Goal: Transaction & Acquisition: Purchase product/service

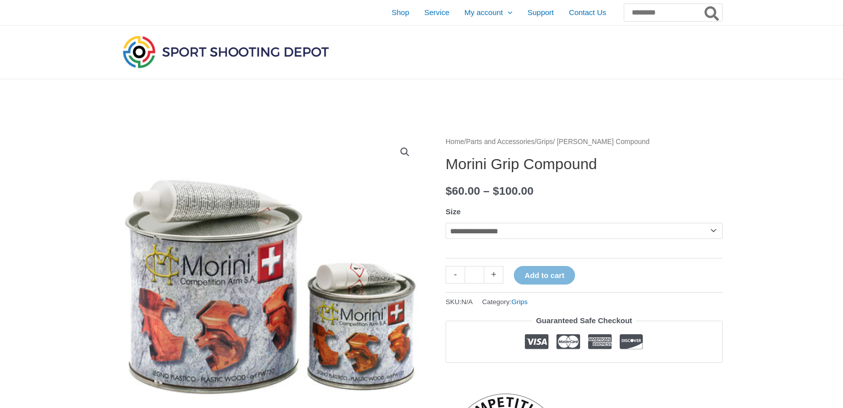
click at [530, 232] on select "**********" at bounding box center [583, 231] width 277 height 16
click at [445, 223] on select "**********" at bounding box center [583, 231] width 277 height 16
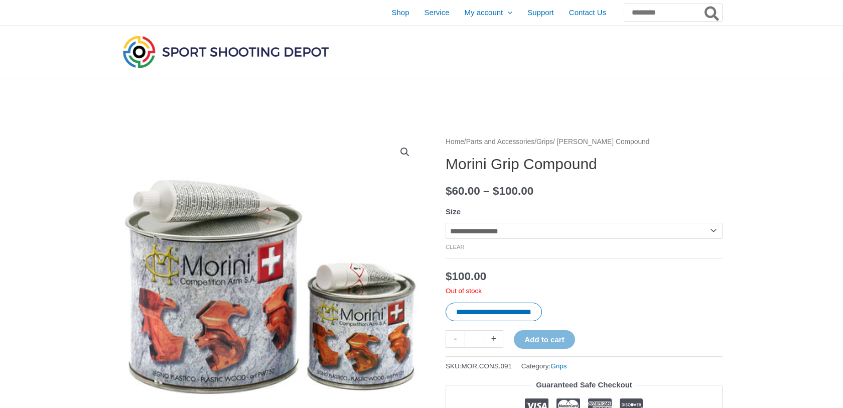
click at [533, 234] on select "**********" at bounding box center [583, 231] width 277 height 16
select select "*****"
click at [445, 223] on select "**********" at bounding box center [583, 231] width 277 height 16
click at [540, 233] on select "**********" at bounding box center [583, 231] width 277 height 16
select select
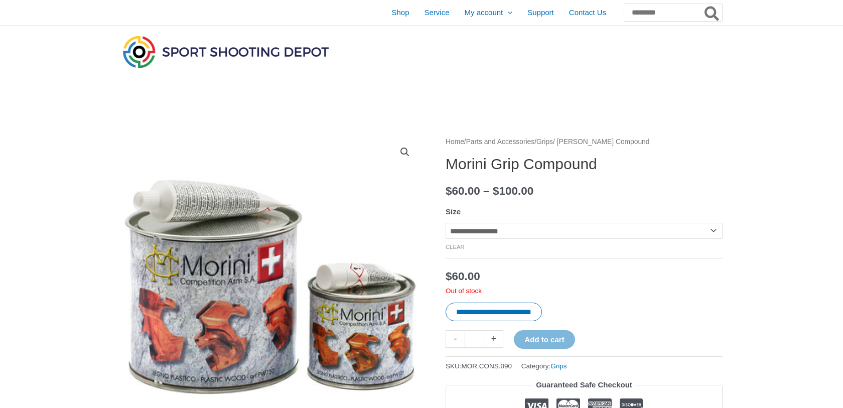
click at [445, 223] on select "**********" at bounding box center [583, 231] width 277 height 16
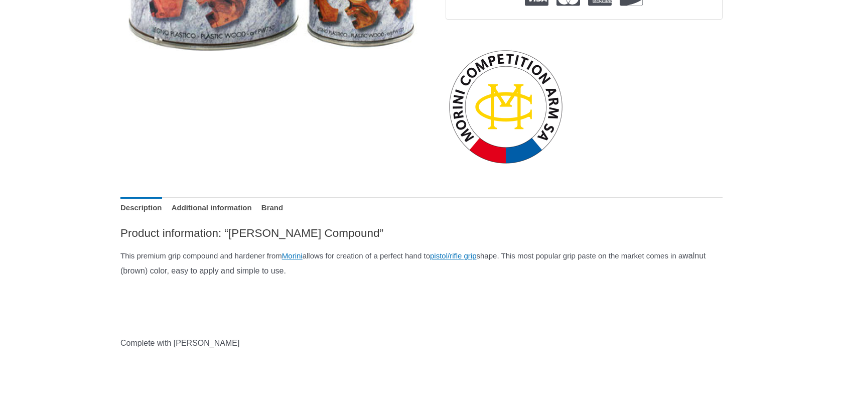
scroll to position [401, 0]
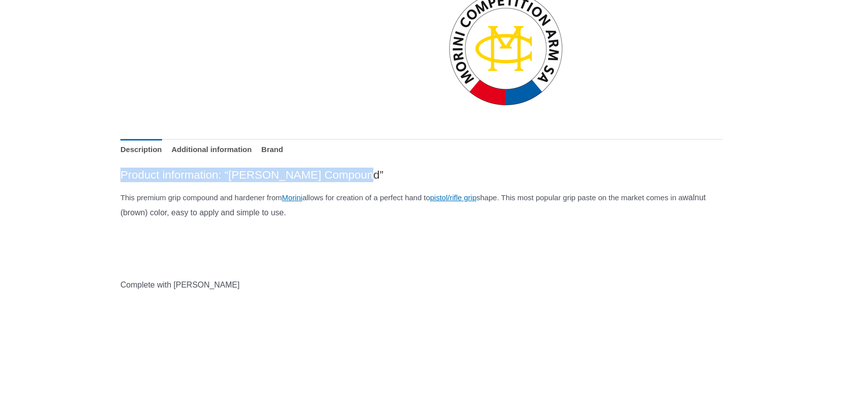
drag, startPoint x: 120, startPoint y: 175, endPoint x: 385, endPoint y: 177, distance: 264.4
click at [385, 177] on h2 "Product information: “Morini Grip Compound”" at bounding box center [421, 175] width 602 height 15
click at [477, 200] on link "pistol/rifle grip" at bounding box center [453, 197] width 47 height 9
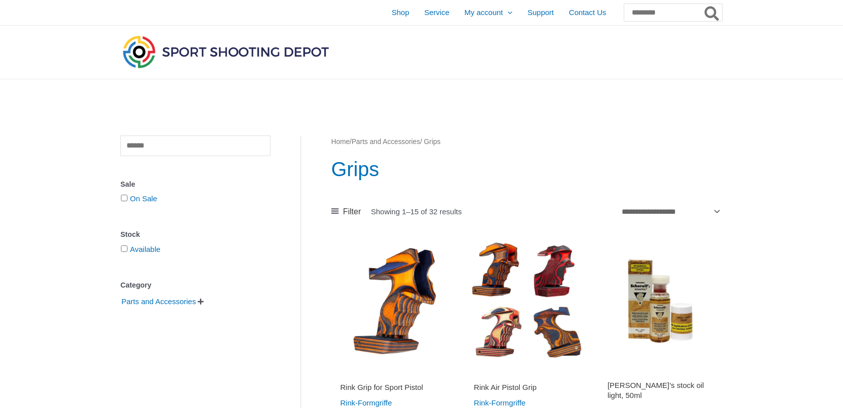
click at [390, 55] on div at bounding box center [322, 52] width 405 height 53
click at [224, 53] on img at bounding box center [225, 51] width 211 height 37
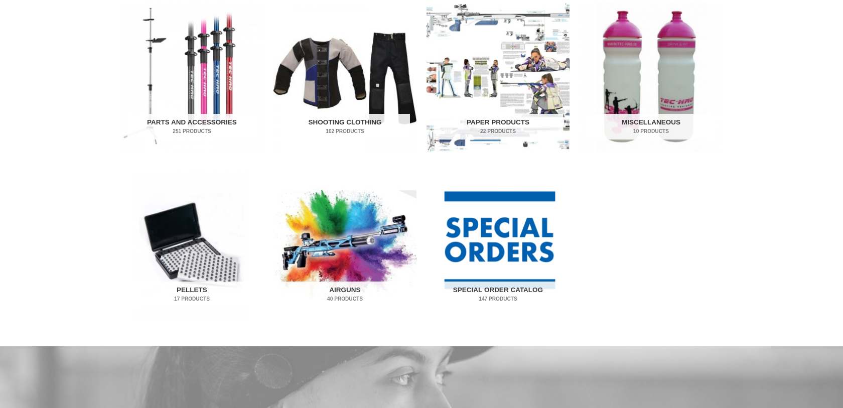
scroll to position [552, 0]
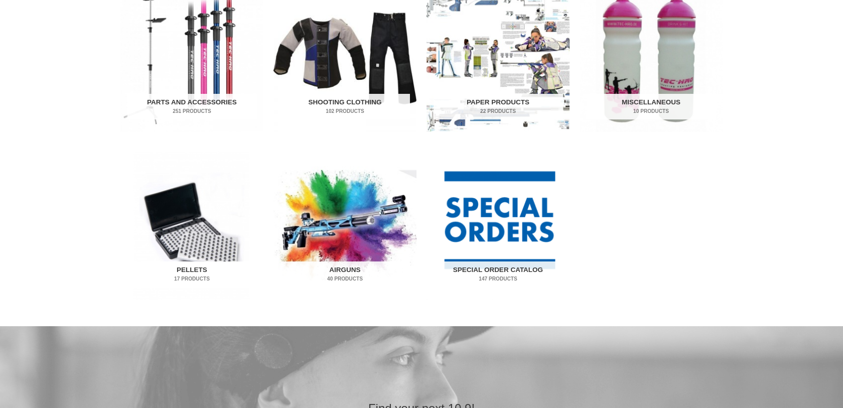
click at [211, 232] on img "Visit product category Pellets" at bounding box center [191, 224] width 143 height 149
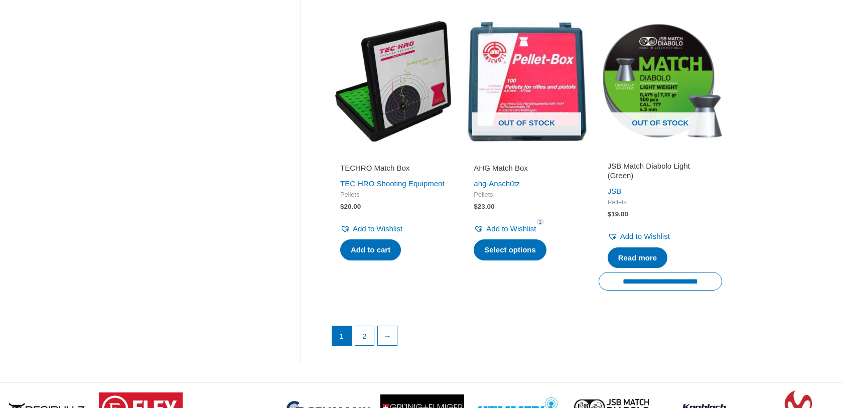
scroll to position [1505, 0]
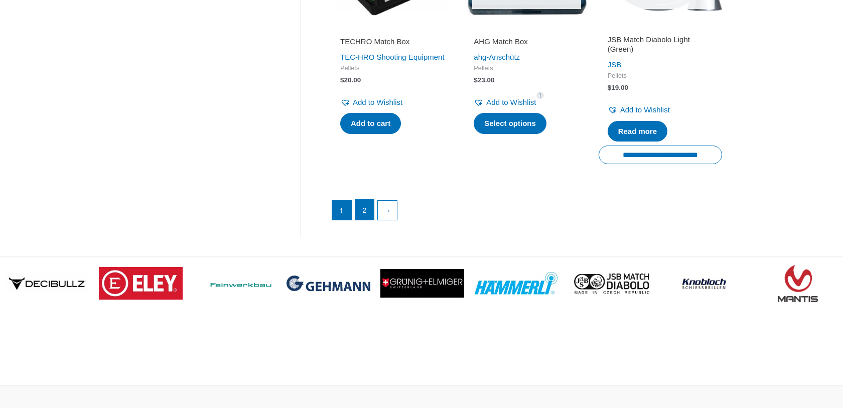
click at [369, 209] on link "2" at bounding box center [364, 210] width 19 height 20
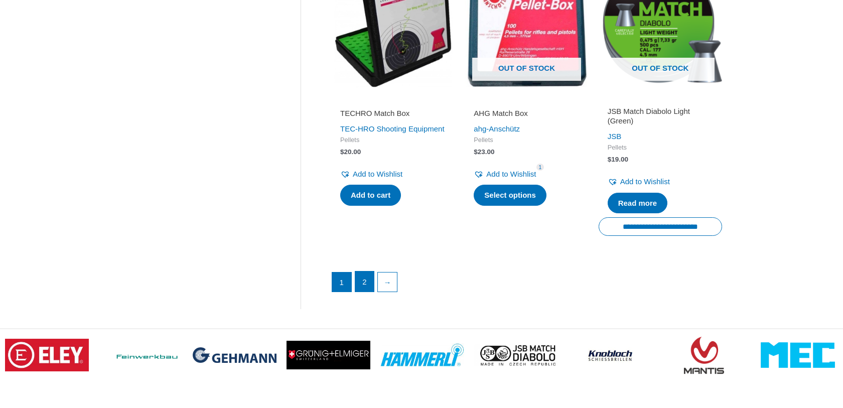
scroll to position [1304, 0]
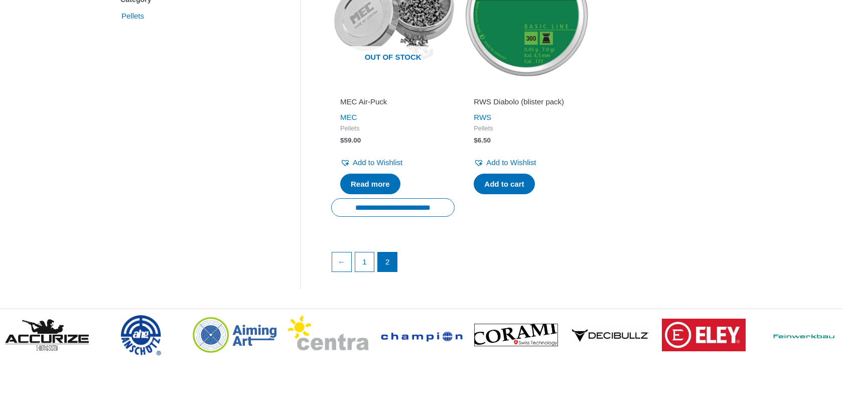
scroll to position [301, 0]
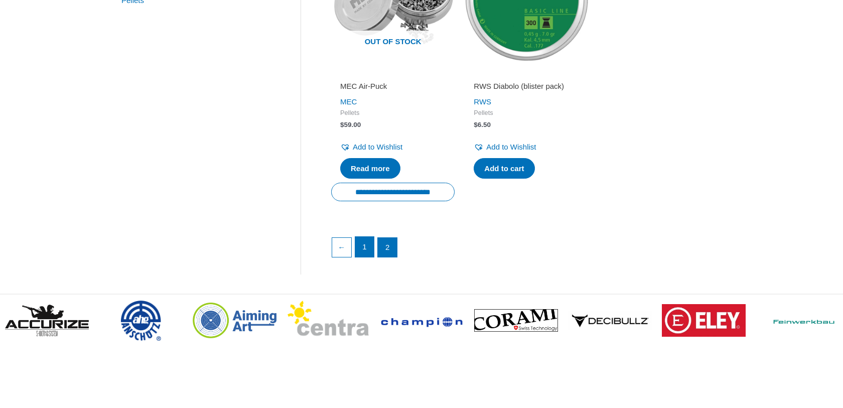
click at [367, 250] on link "1" at bounding box center [364, 247] width 19 height 20
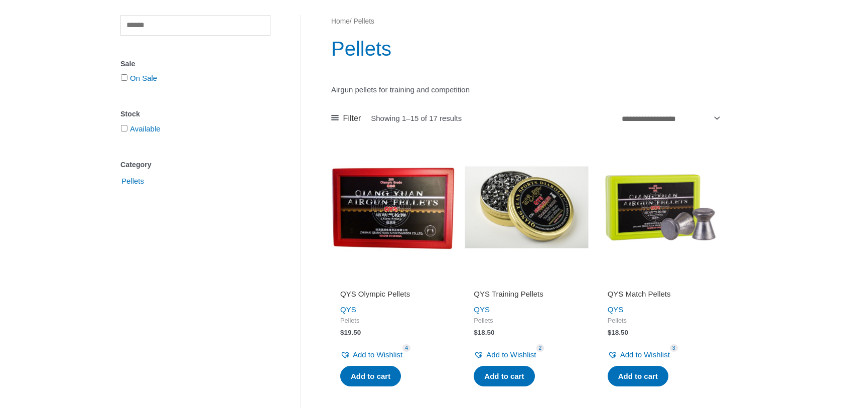
scroll to position [100, 0]
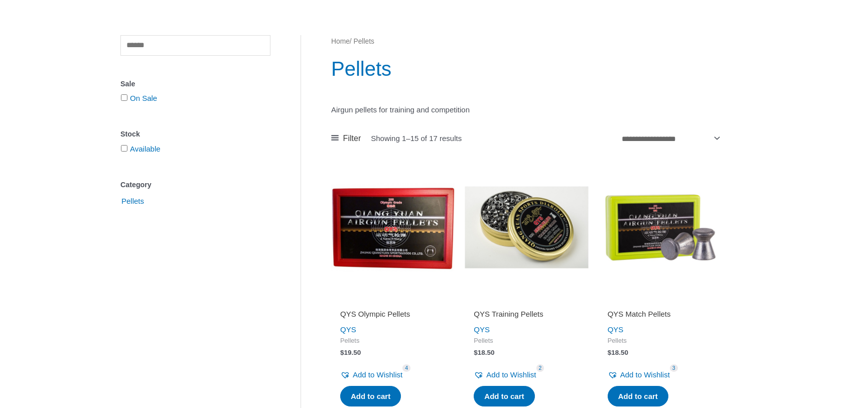
click at [543, 217] on img at bounding box center [526, 227] width 123 height 123
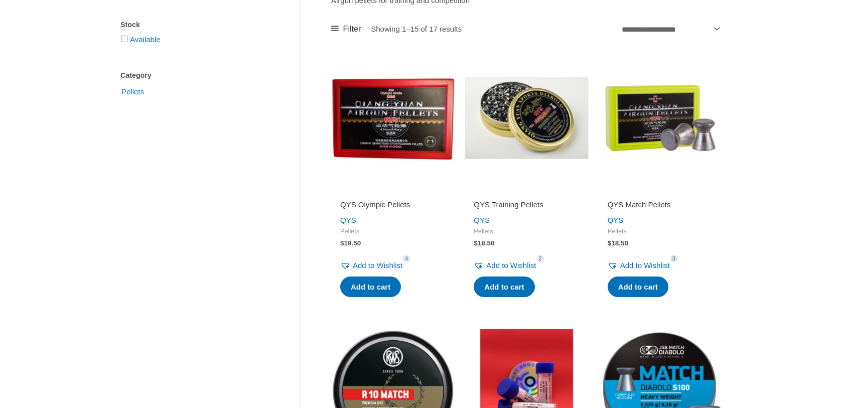
scroll to position [251, 0]
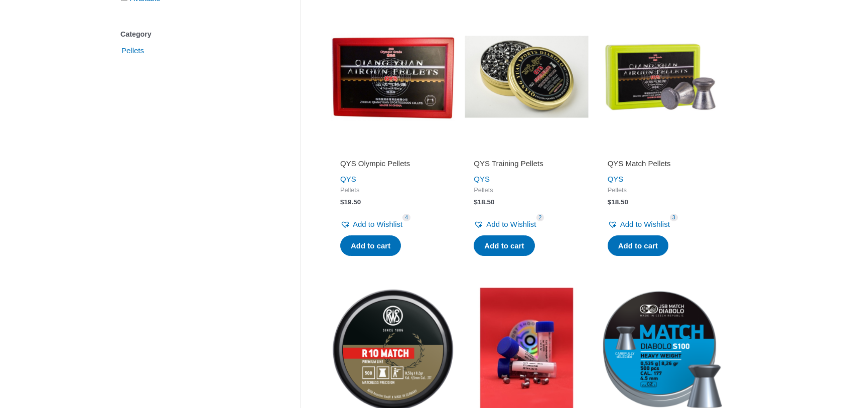
click at [403, 88] on img at bounding box center [392, 76] width 123 height 123
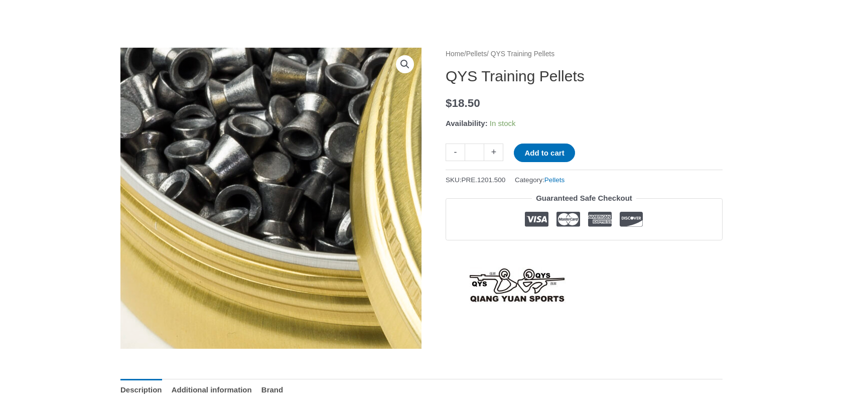
scroll to position [100, 0]
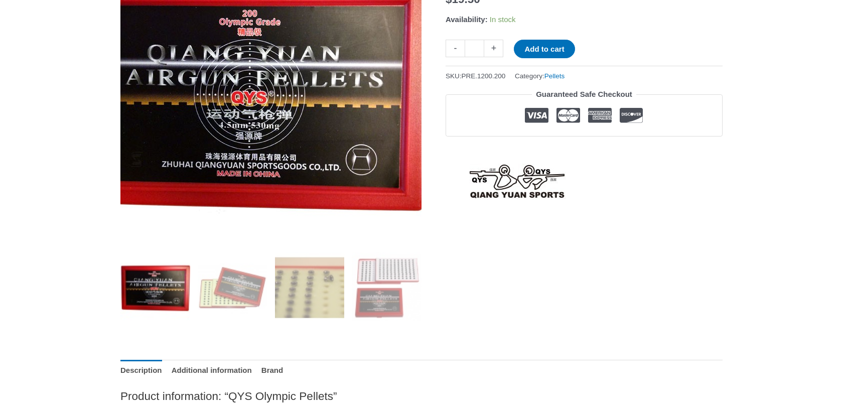
scroll to position [201, 0]
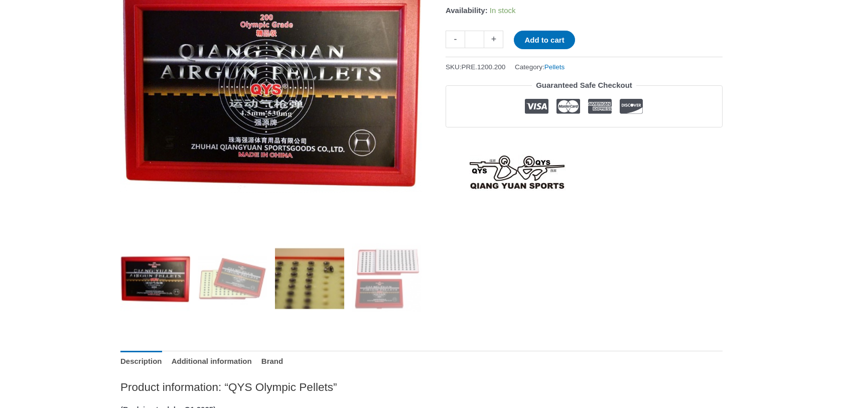
click at [296, 284] on img at bounding box center [310, 278] width 70 height 70
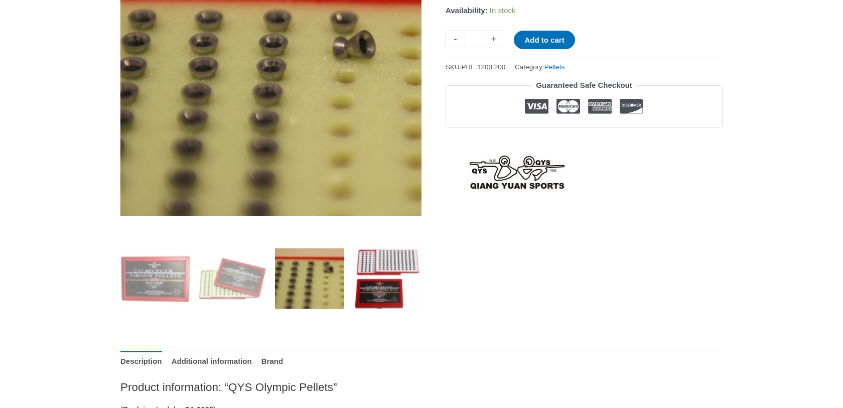
click at [373, 284] on img at bounding box center [387, 278] width 70 height 70
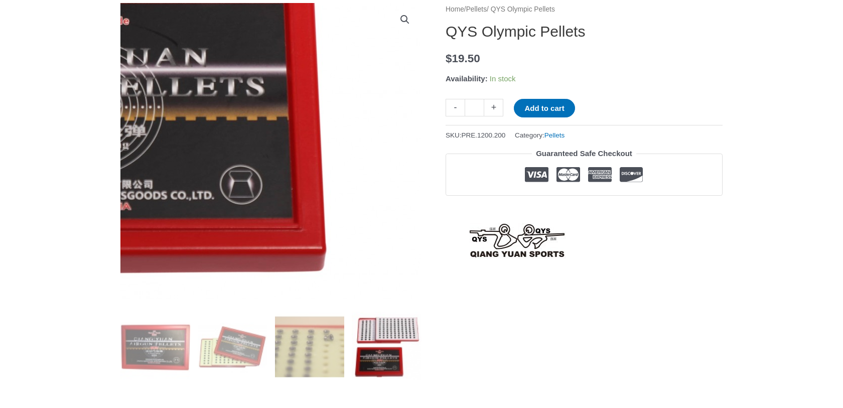
scroll to position [150, 0]
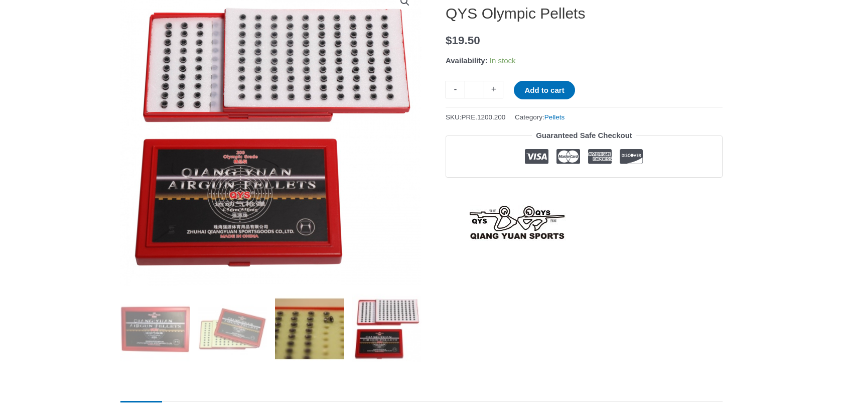
click at [297, 320] on img at bounding box center [310, 328] width 70 height 70
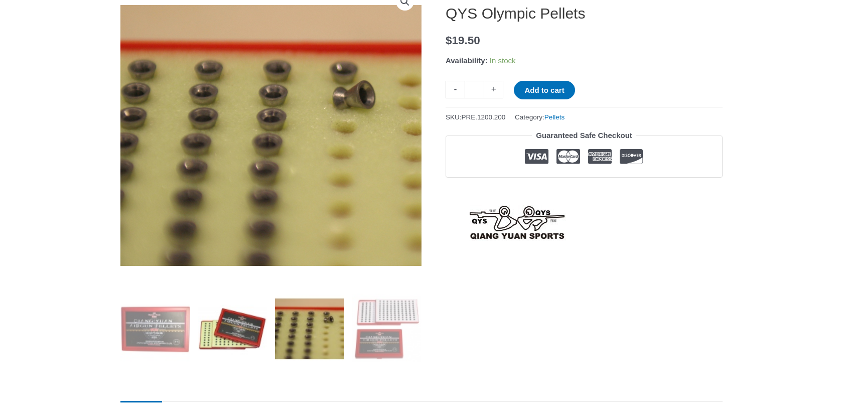
click at [249, 318] on img at bounding box center [233, 328] width 70 height 70
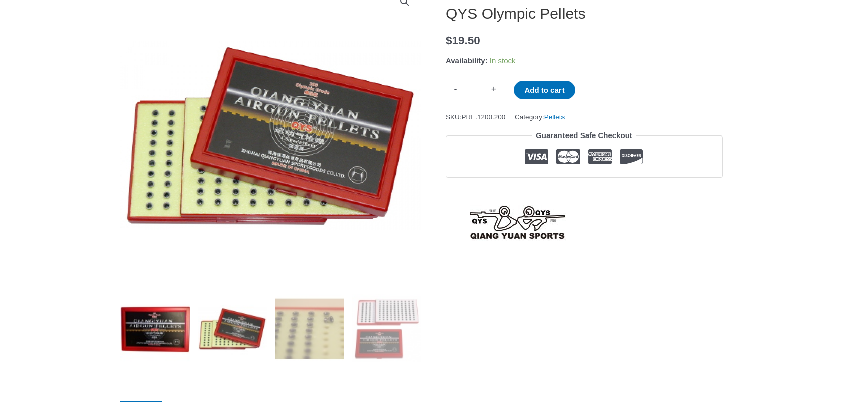
click at [143, 322] on img at bounding box center [155, 328] width 70 height 70
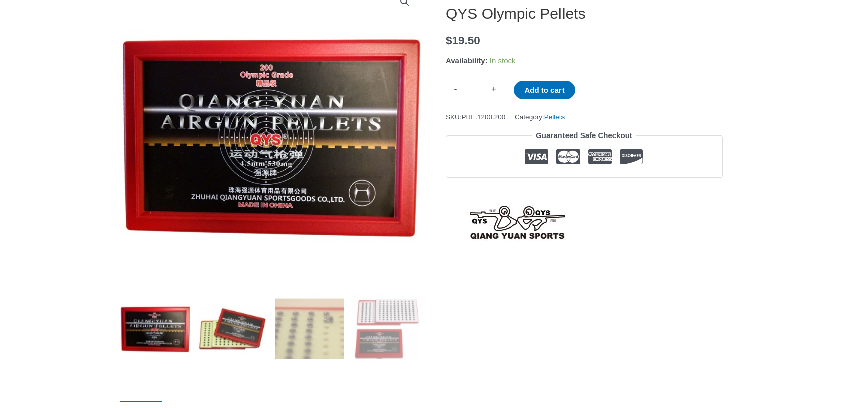
click at [224, 327] on img at bounding box center [233, 328] width 70 height 70
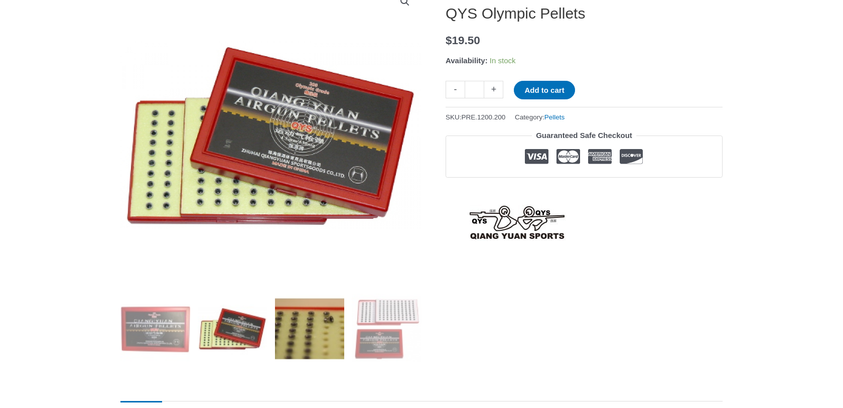
click at [293, 329] on img at bounding box center [310, 328] width 70 height 70
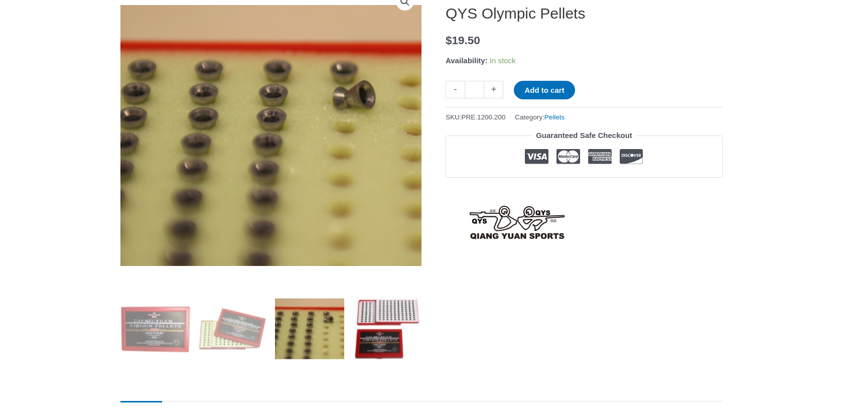
click at [369, 330] on img at bounding box center [387, 328] width 70 height 70
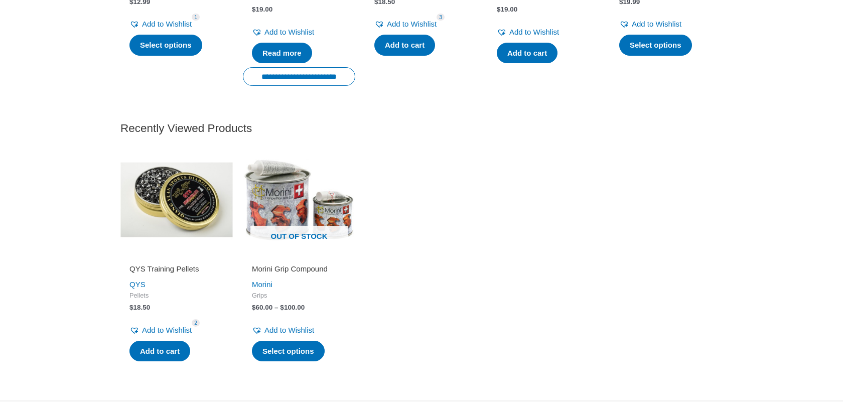
scroll to position [1405, 0]
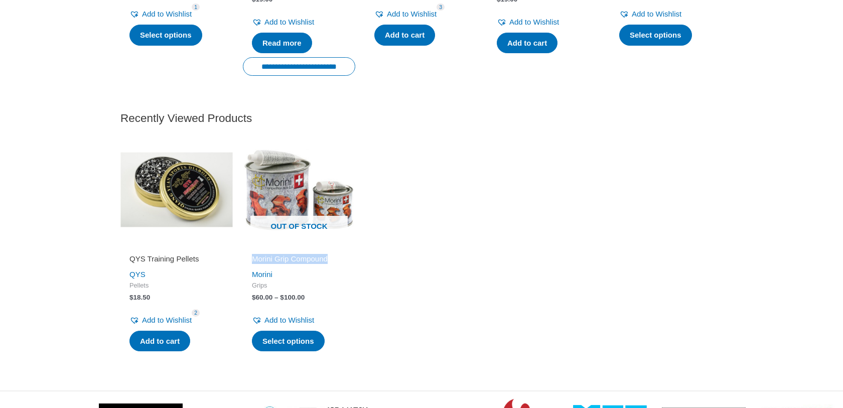
drag, startPoint x: 353, startPoint y: 288, endPoint x: 253, endPoint y: 282, distance: 99.5
click at [253, 282] on div "Morini Grip Compound Morini Grips $ 60.00 – $ 100.00 Price range: $60.00 throug…" at bounding box center [299, 303] width 112 height 103
copy h2 "Morini Grip Compound"
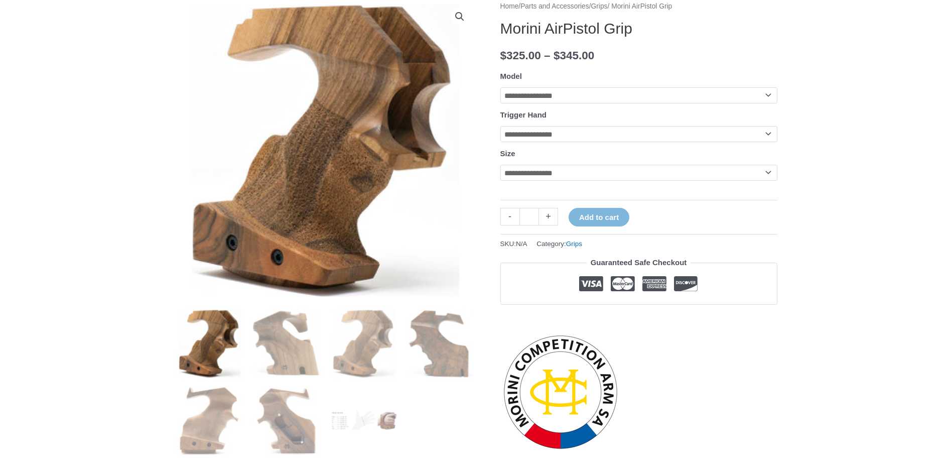
scroll to position [150, 0]
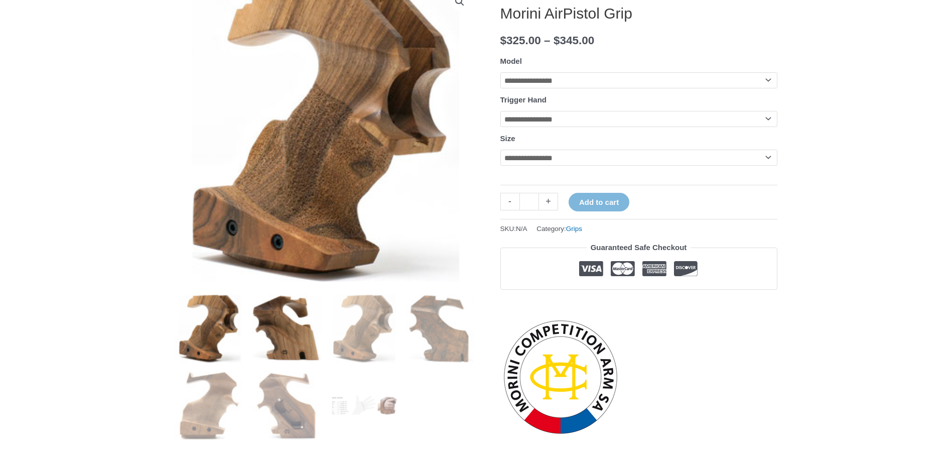
click at [303, 326] on img at bounding box center [287, 328] width 70 height 70
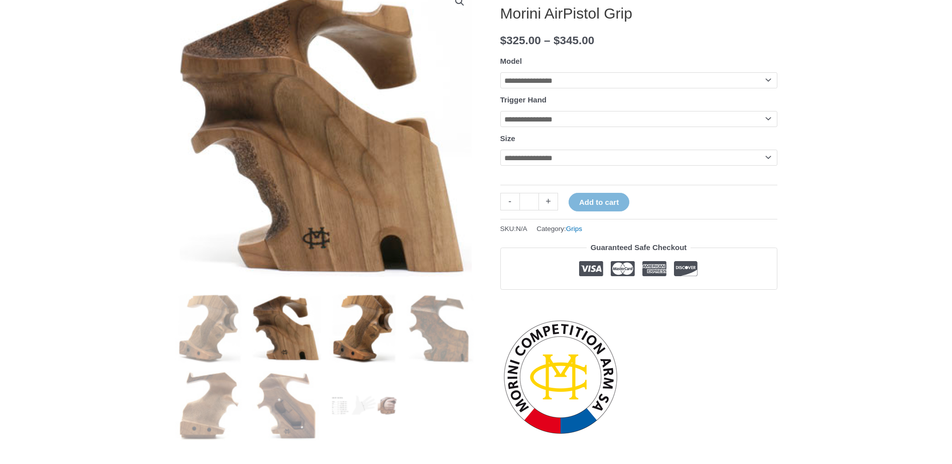
click at [352, 338] on img at bounding box center [364, 328] width 70 height 70
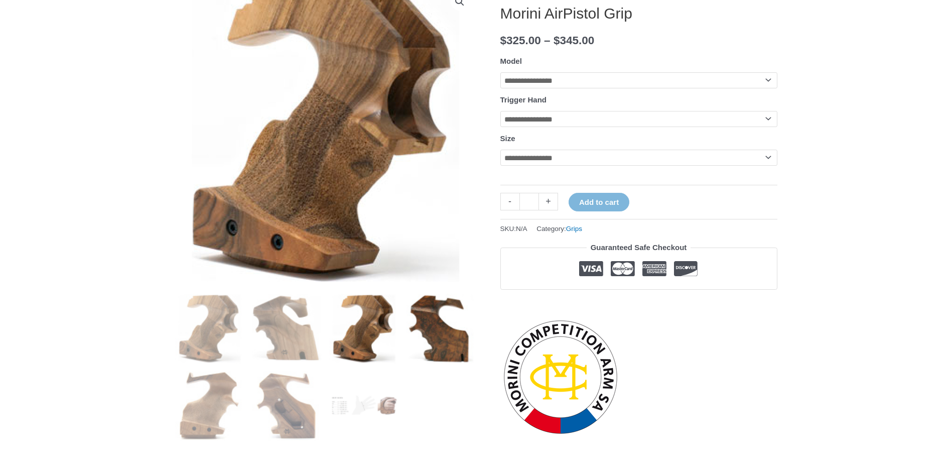
click at [447, 331] on img at bounding box center [441, 328] width 70 height 70
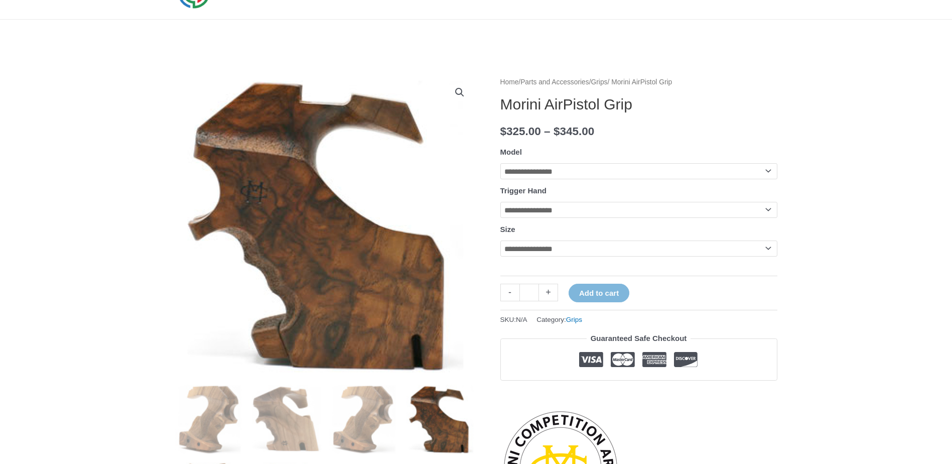
scroll to position [50, 0]
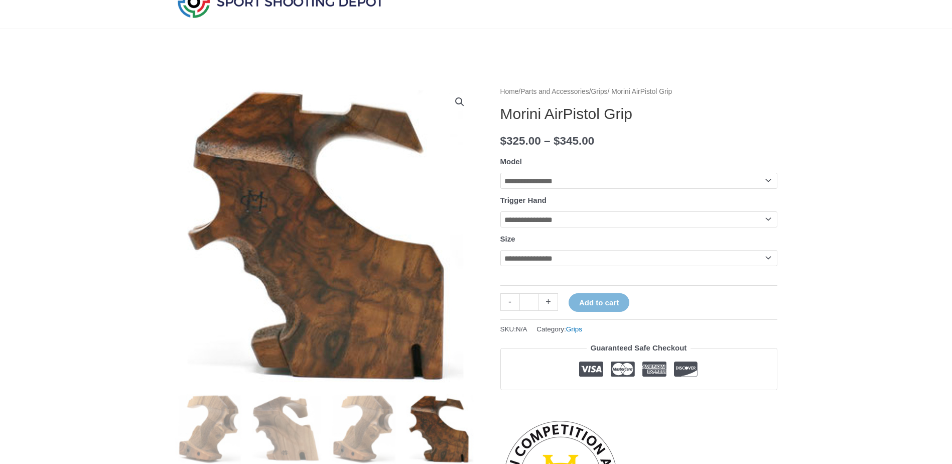
click at [575, 185] on select "**********" at bounding box center [638, 181] width 277 height 16
select select "*****"
click at [500, 173] on select "**********" at bounding box center [638, 181] width 277 height 16
click at [575, 223] on select "**********" at bounding box center [638, 219] width 277 height 16
select select "*****"
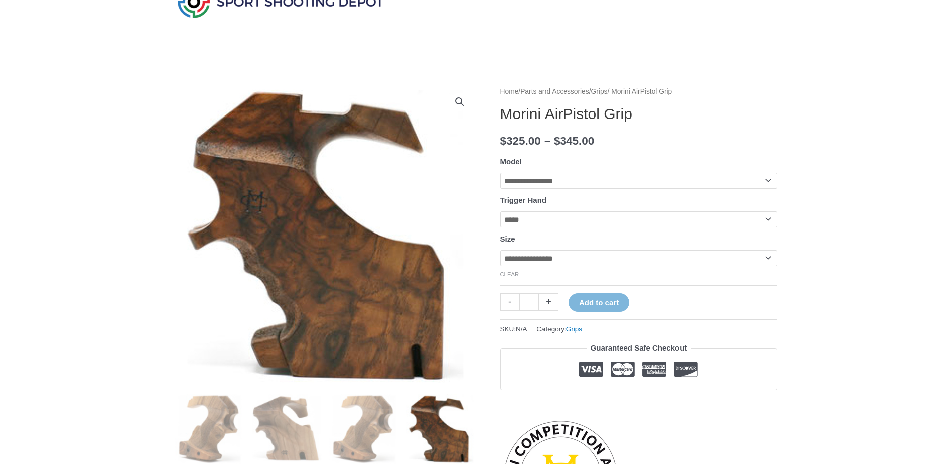
click at [500, 213] on select "**********" at bounding box center [638, 219] width 277 height 16
click at [568, 256] on select "**********" at bounding box center [638, 258] width 277 height 16
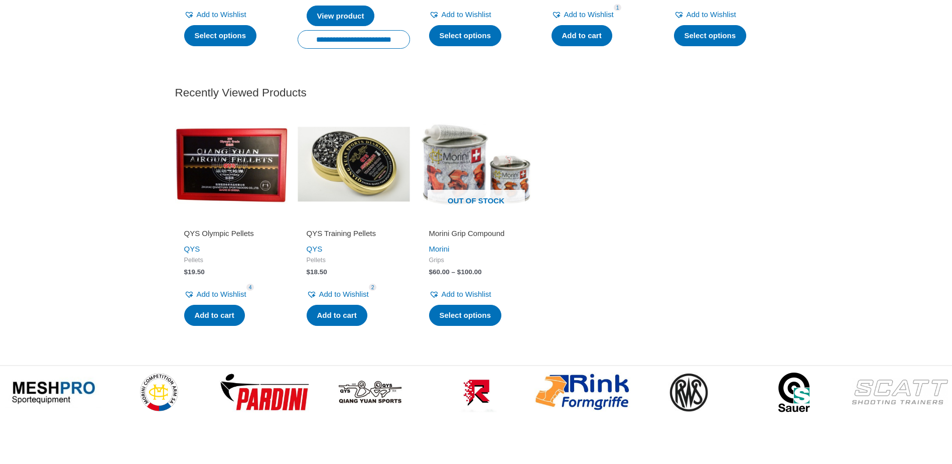
scroll to position [1455, 0]
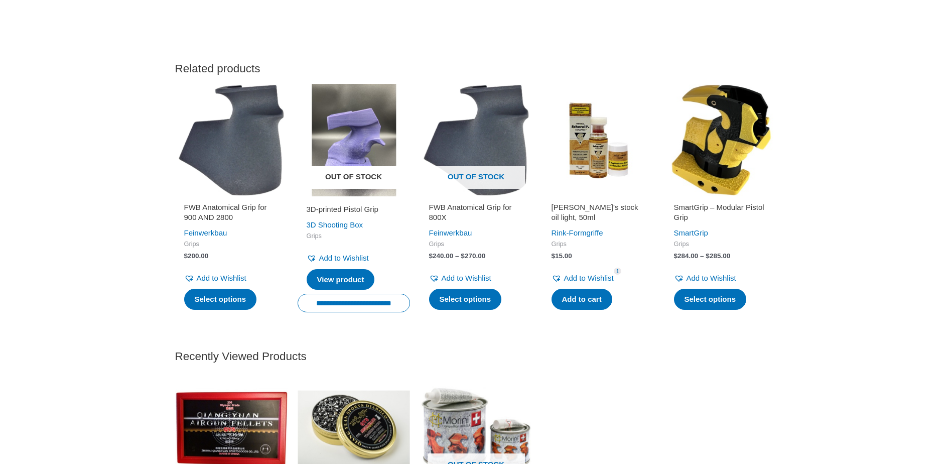
click at [353, 126] on img at bounding box center [353, 140] width 112 height 112
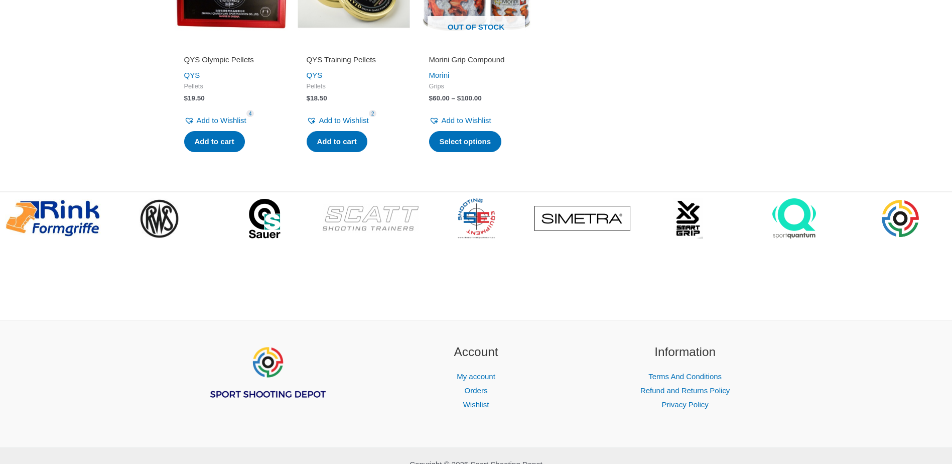
scroll to position [1906, 0]
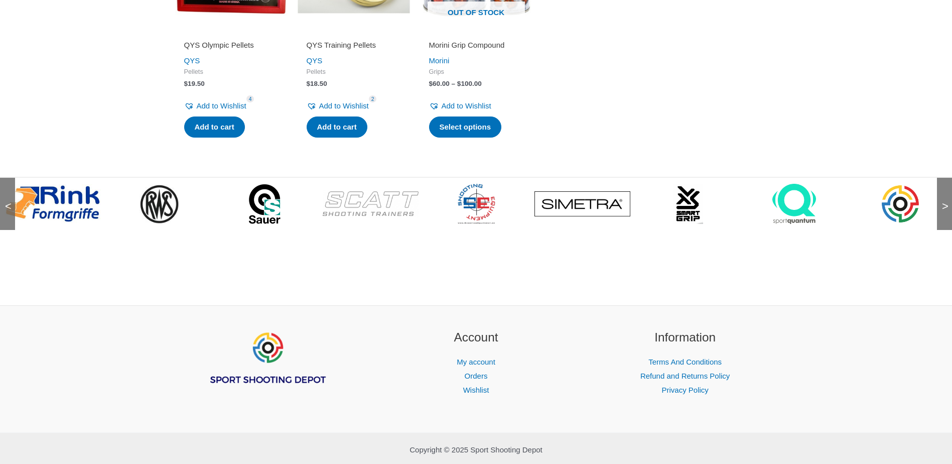
click at [900, 206] on img at bounding box center [900, 204] width 40 height 40
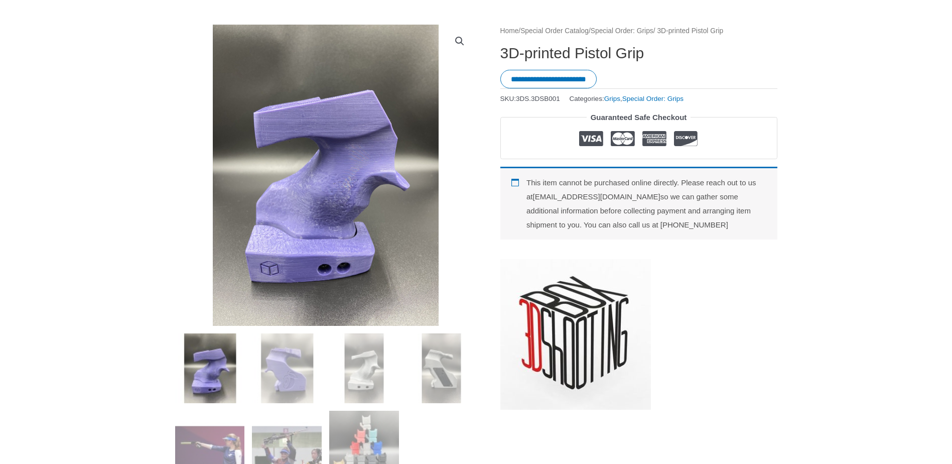
scroll to position [150, 0]
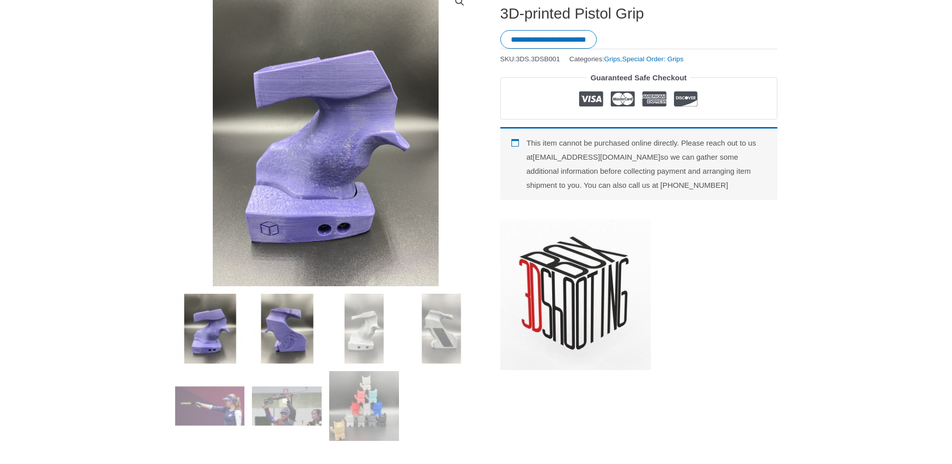
click at [293, 329] on img at bounding box center [287, 328] width 70 height 70
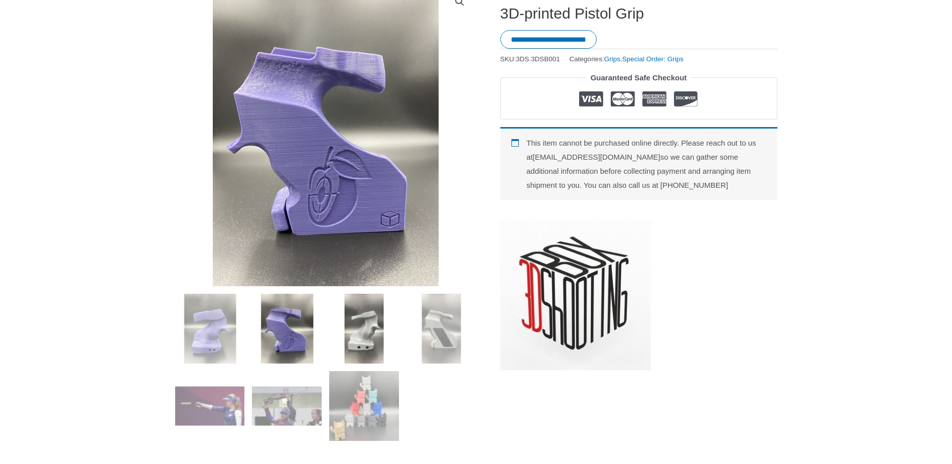
click at [366, 331] on img at bounding box center [364, 328] width 70 height 70
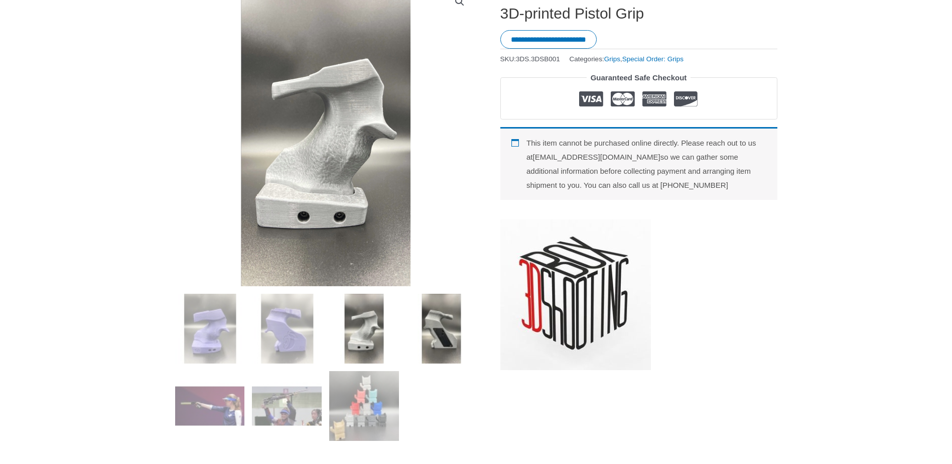
click at [425, 331] on img at bounding box center [441, 328] width 70 height 70
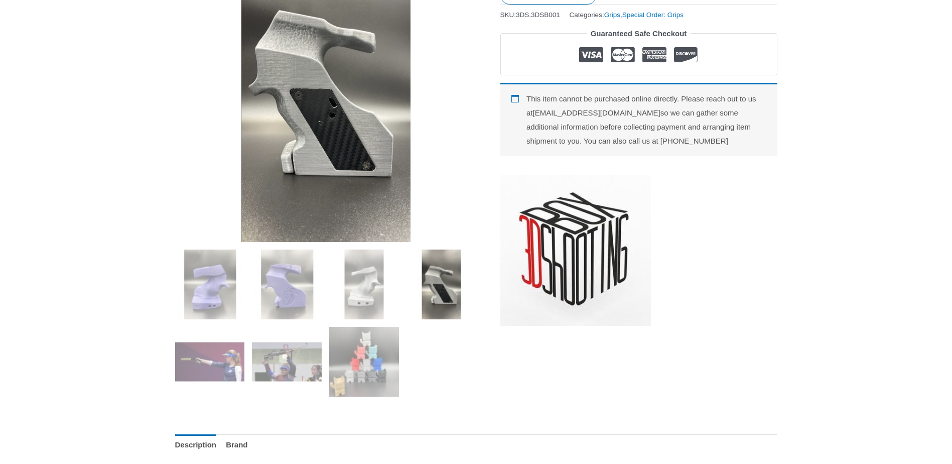
scroll to position [201, 0]
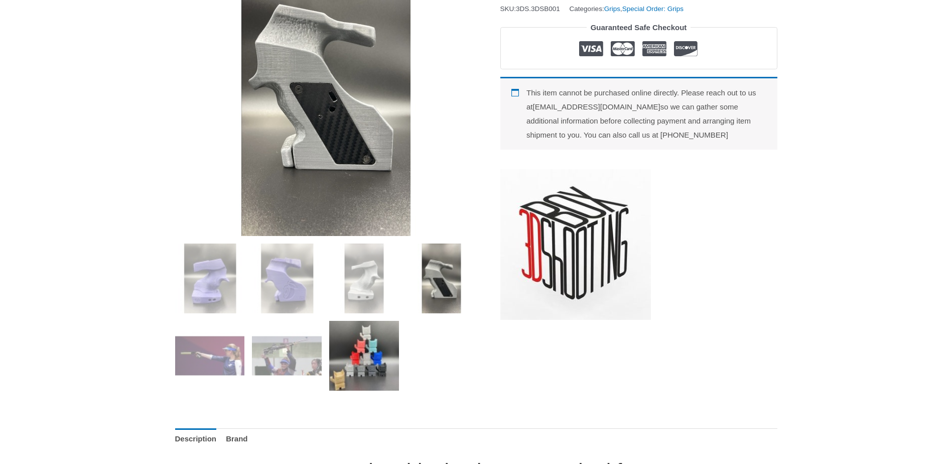
click at [376, 354] on img at bounding box center [364, 356] width 70 height 70
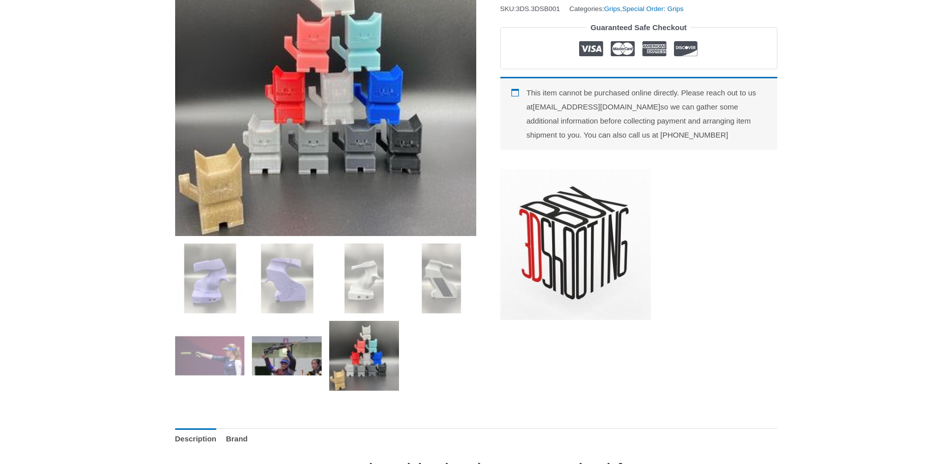
click at [304, 367] on img at bounding box center [287, 356] width 70 height 70
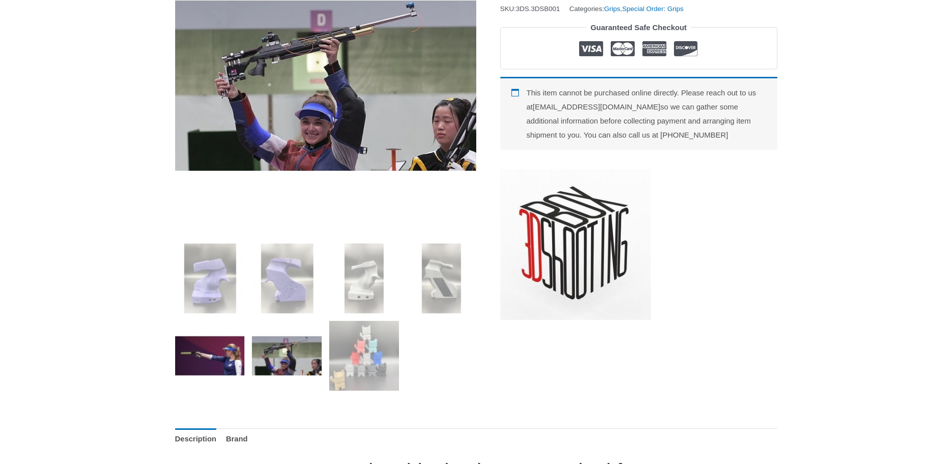
click at [222, 360] on img at bounding box center [210, 356] width 70 height 70
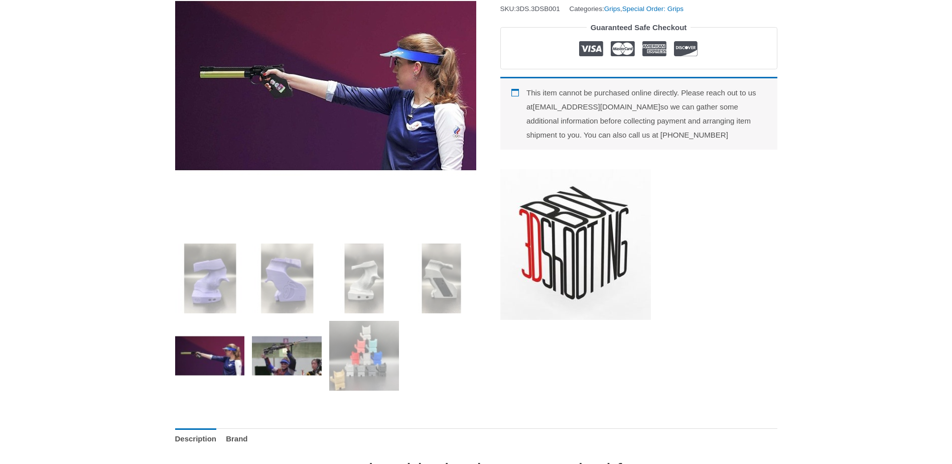
click at [289, 357] on img at bounding box center [287, 356] width 70 height 70
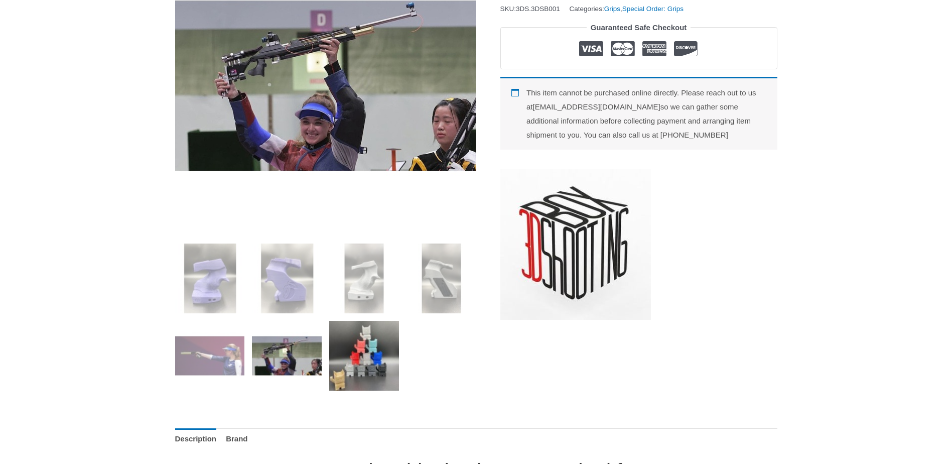
click at [343, 356] on img at bounding box center [364, 356] width 70 height 70
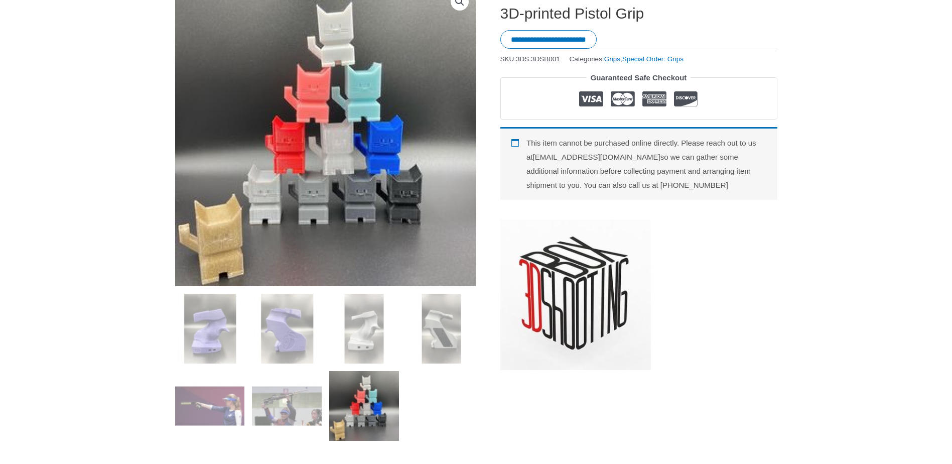
scroll to position [251, 0]
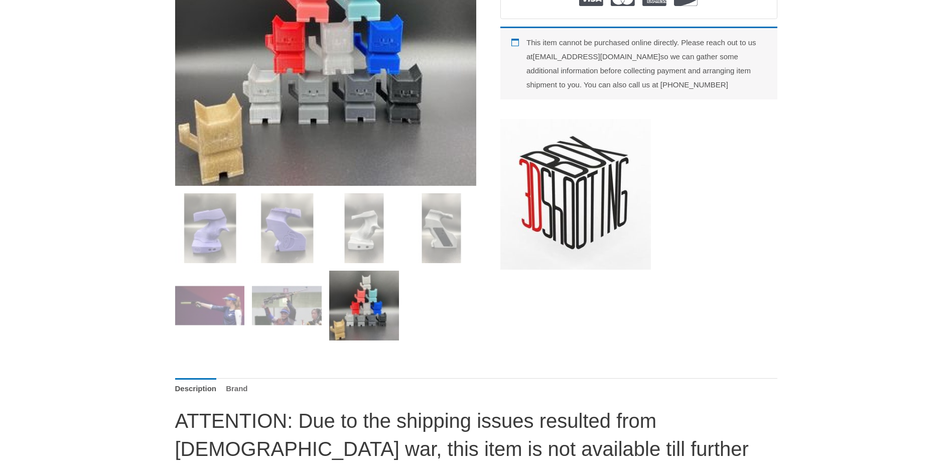
click at [247, 388] on link "Brand" at bounding box center [237, 389] width 22 height 22
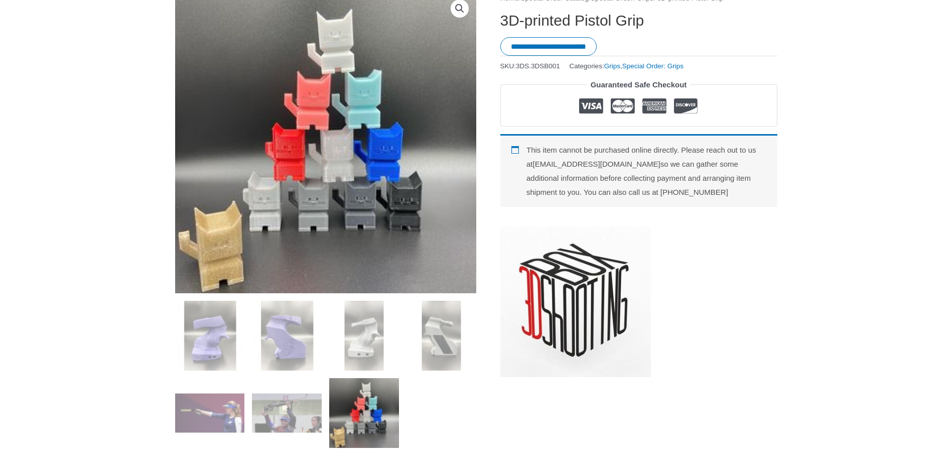
scroll to position [0, 0]
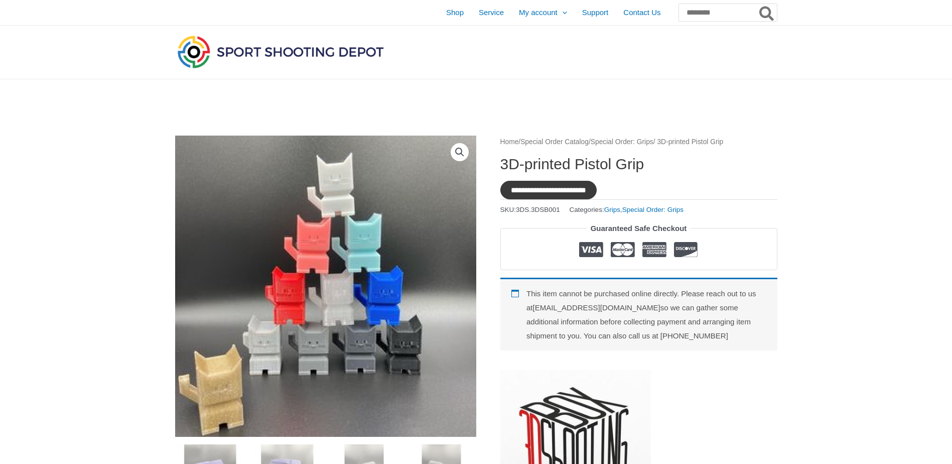
click at [577, 192] on input "**********" at bounding box center [548, 190] width 96 height 19
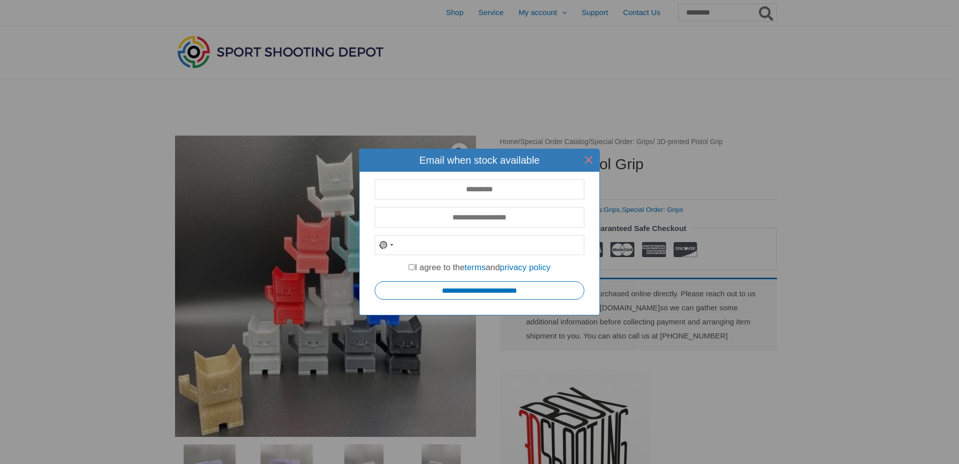
click at [589, 159] on button "×" at bounding box center [588, 159] width 23 height 23
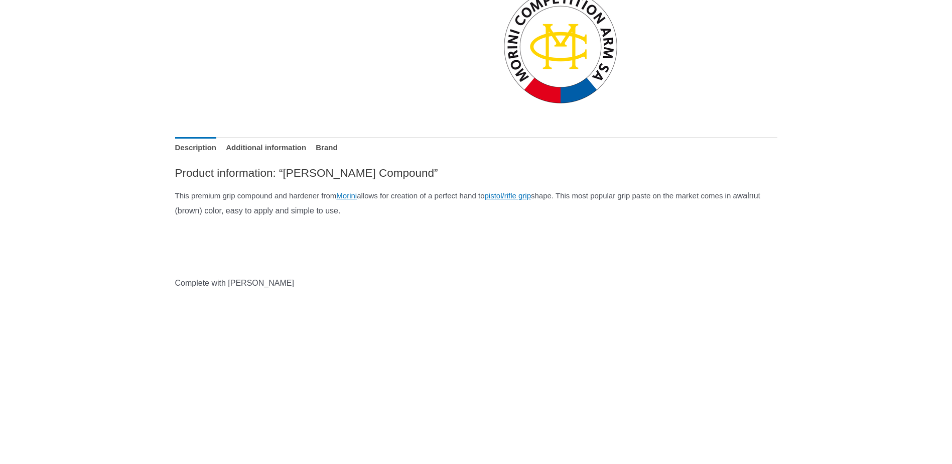
scroll to position [401, 0]
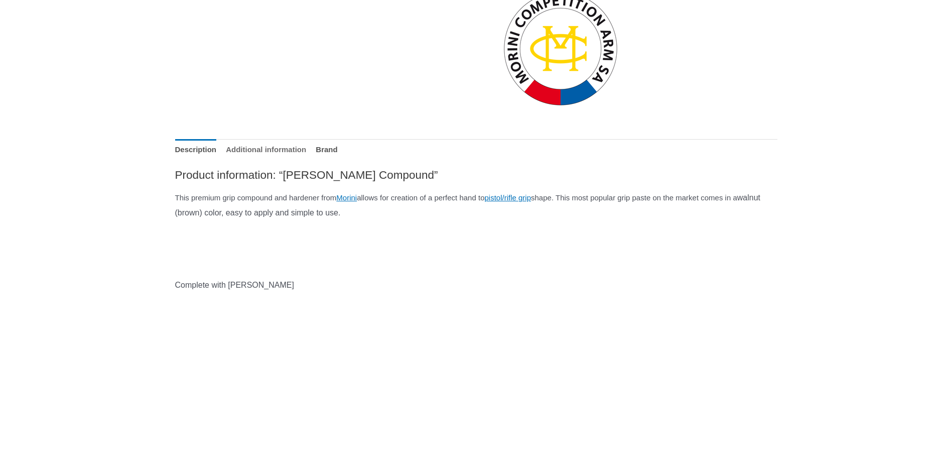
click at [278, 150] on link "Additional information" at bounding box center [266, 150] width 80 height 22
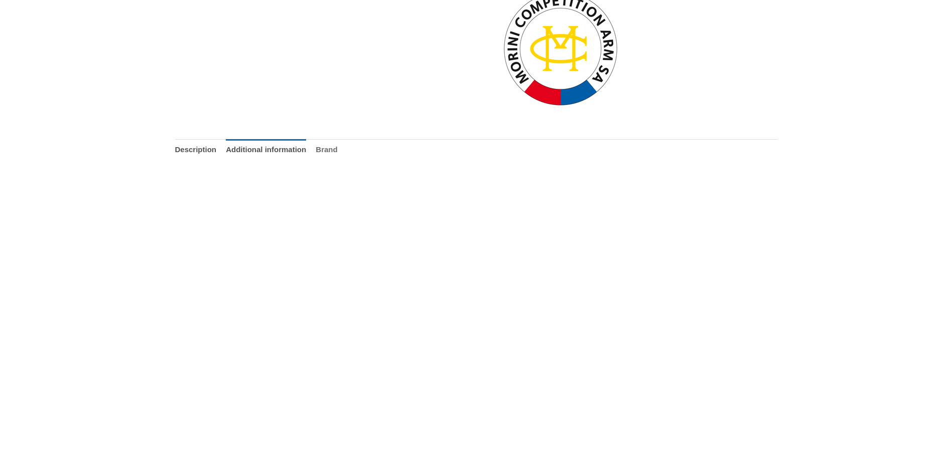
click at [337, 150] on link "Brand" at bounding box center [327, 150] width 22 height 22
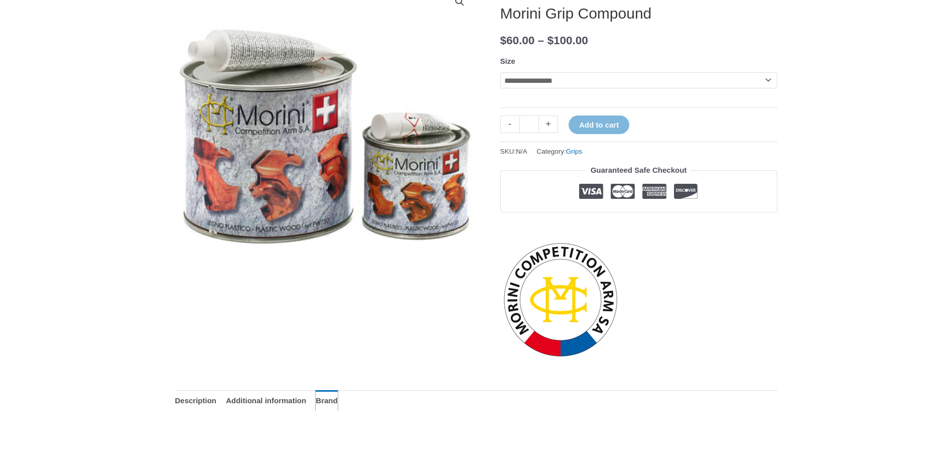
scroll to position [0, 0]
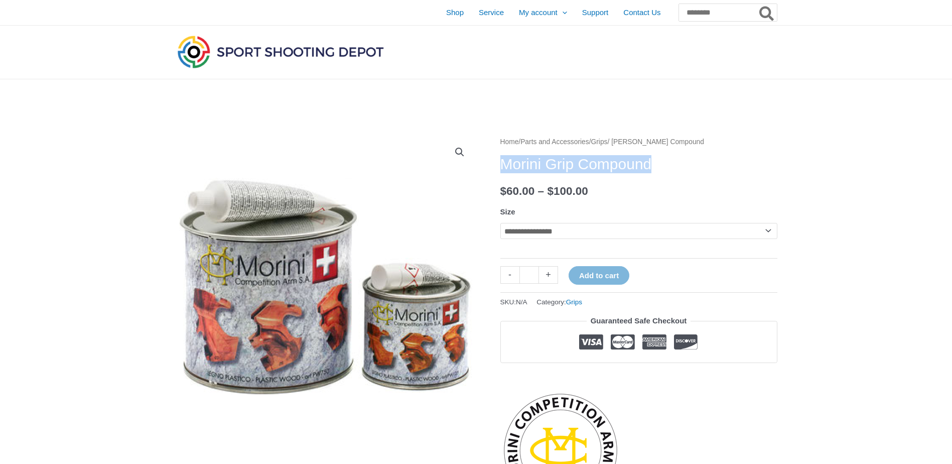
drag, startPoint x: 501, startPoint y: 169, endPoint x: 683, endPoint y: 167, distance: 182.1
click at [683, 167] on h1 "Morini Grip Compound" at bounding box center [638, 164] width 277 height 18
copy h1 "Morini Grip Compound"
